Goal: Connect with others: Connect with others

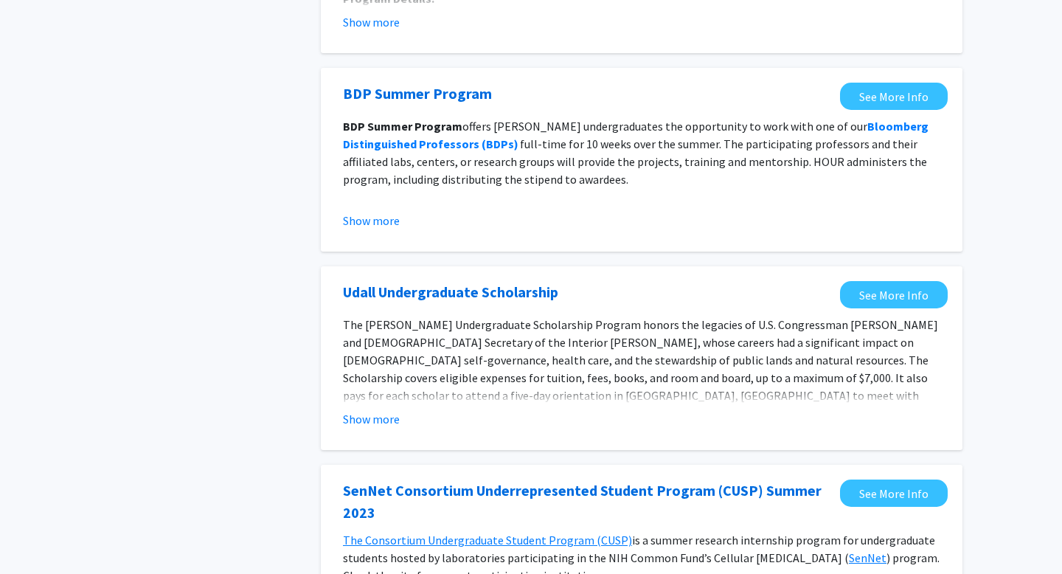
scroll to position [299, 0]
